Goal: Task Accomplishment & Management: Use online tool/utility

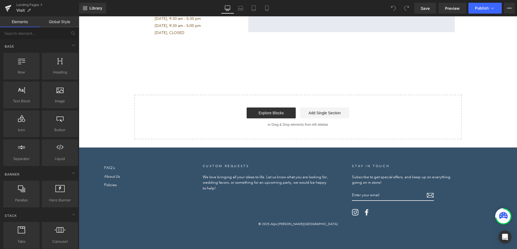
scroll to position [2563, 0]
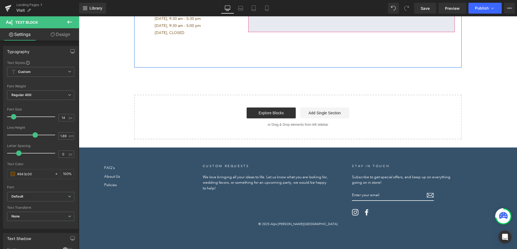
scroll to position [2699, 0]
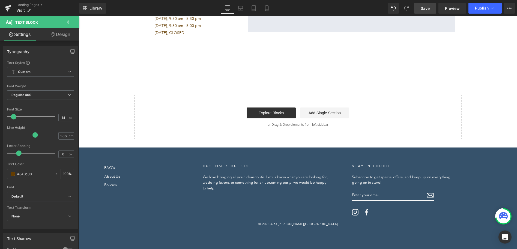
click at [428, 5] on link "Save" at bounding box center [425, 8] width 22 height 11
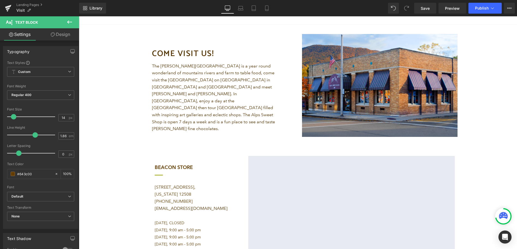
scroll to position [0, 0]
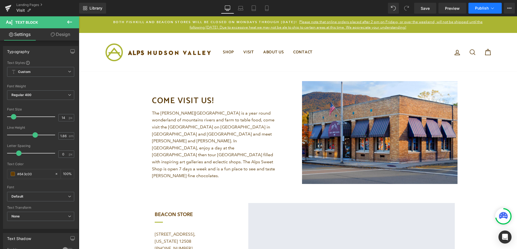
click at [474, 10] on button "Publish" at bounding box center [484, 8] width 33 height 11
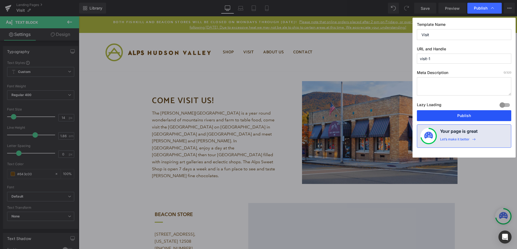
click at [470, 116] on button "Publish" at bounding box center [464, 115] width 94 height 11
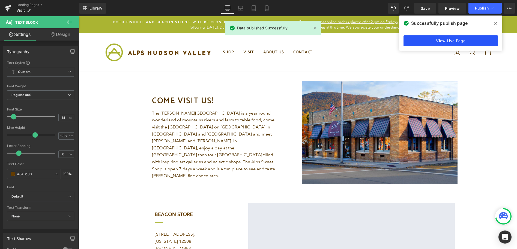
click at [418, 40] on link "View Live Page" at bounding box center [450, 40] width 94 height 11
